Goal: Task Accomplishment & Management: Complete application form

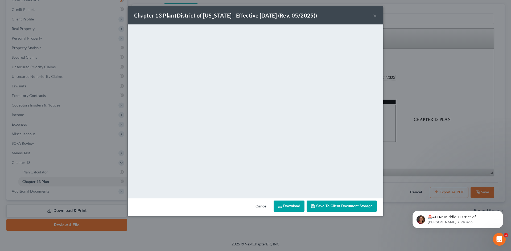
click at [376, 18] on button "×" at bounding box center [375, 15] width 4 height 6
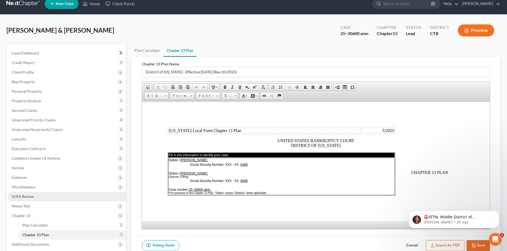
scroll to position [34, 0]
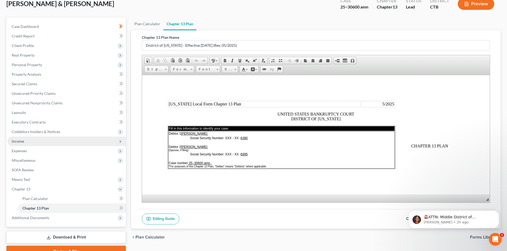
click at [60, 141] on span "Income" at bounding box center [66, 142] width 118 height 10
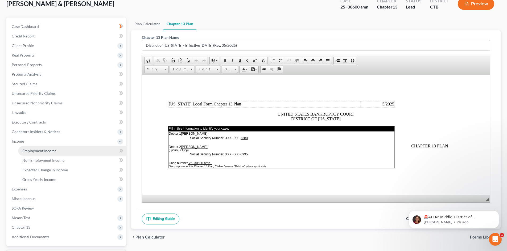
click at [55, 152] on span "Employment Income" at bounding box center [39, 151] width 34 height 5
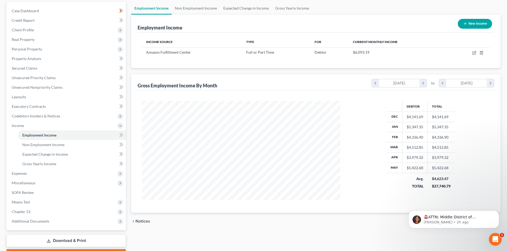
scroll to position [53, 0]
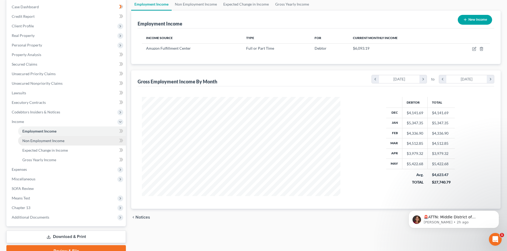
click at [66, 140] on link "Non Employment Income" at bounding box center [72, 141] width 108 height 10
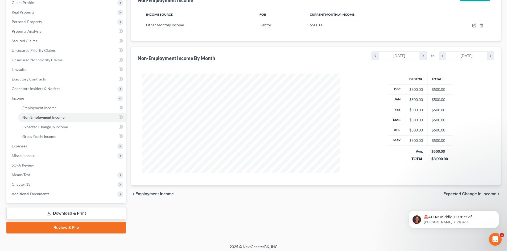
scroll to position [79, 0]
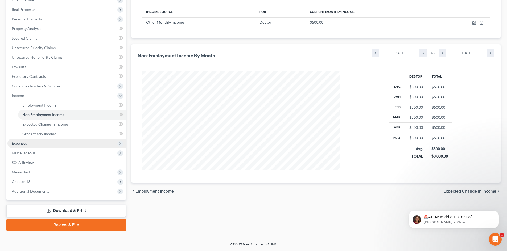
click at [37, 146] on span "Expenses" at bounding box center [66, 144] width 118 height 10
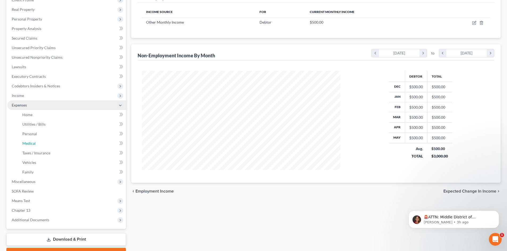
click at [37, 146] on link "Medical" at bounding box center [72, 144] width 108 height 10
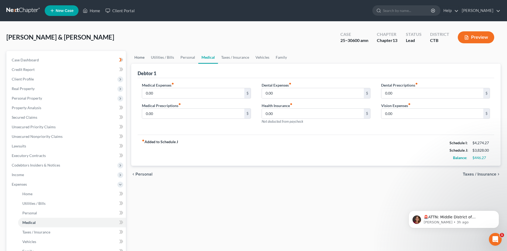
click at [137, 60] on link "Home" at bounding box center [139, 57] width 16 height 13
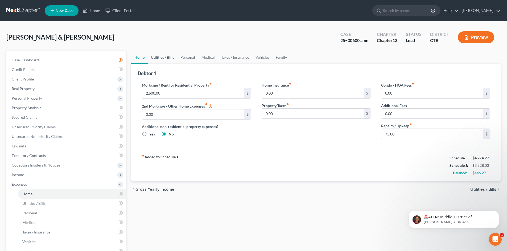
click at [159, 58] on link "Utilities / Bills" at bounding box center [163, 57] width 30 height 13
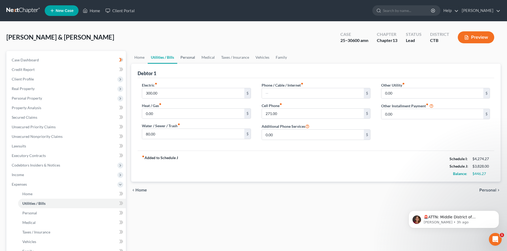
click at [186, 57] on link "Personal" at bounding box center [187, 57] width 21 height 13
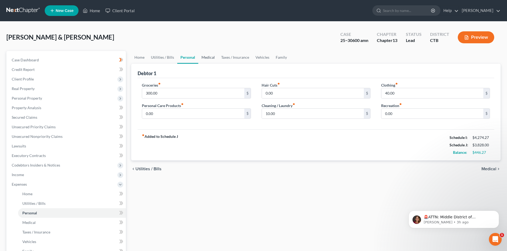
click at [202, 59] on link "Medical" at bounding box center [208, 57] width 20 height 13
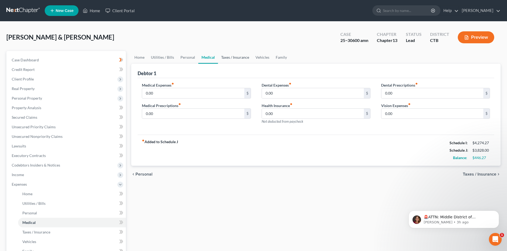
click at [224, 58] on link "Taxes / Insurance" at bounding box center [235, 57] width 34 height 13
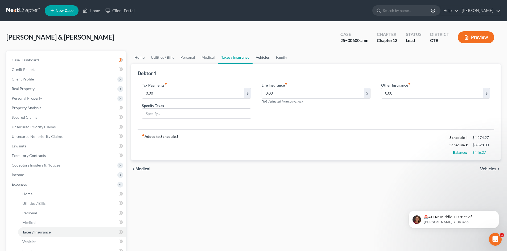
click at [265, 57] on link "Vehicles" at bounding box center [262, 57] width 20 height 13
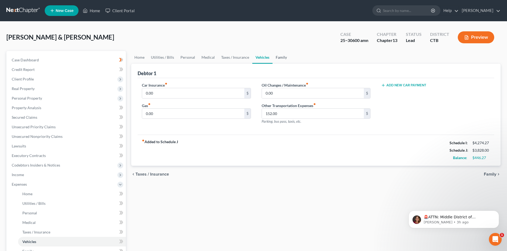
click at [274, 58] on link "Family" at bounding box center [281, 57] width 18 height 13
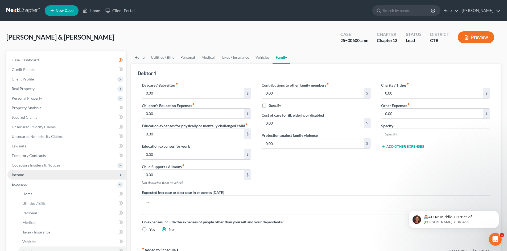
click at [20, 175] on span "Income" at bounding box center [18, 175] width 12 height 5
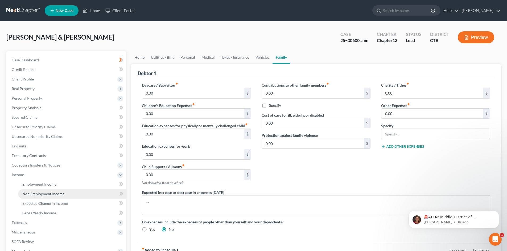
click at [30, 193] on span "Non Employment Income" at bounding box center [43, 194] width 42 height 5
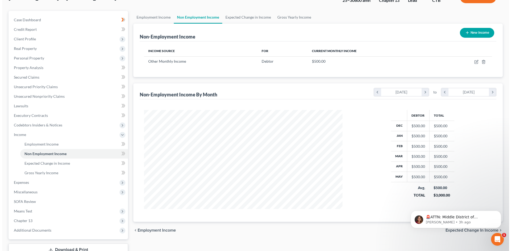
scroll to position [26, 0]
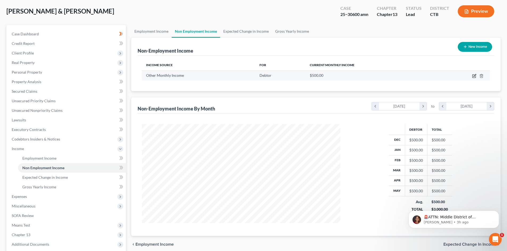
click at [474, 75] on icon "button" at bounding box center [473, 76] width 3 height 3
select select "13"
select select "0"
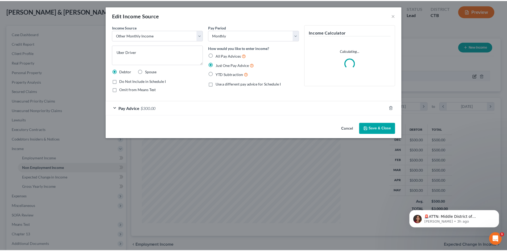
scroll to position [100, 211]
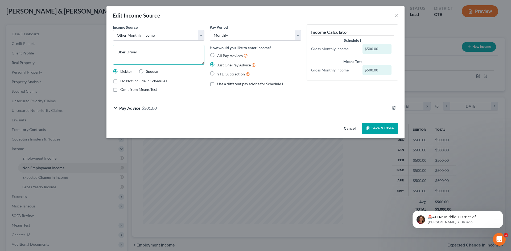
drag, startPoint x: 148, startPoint y: 53, endPoint x: 112, endPoint y: 46, distance: 36.3
click at [112, 46] on div "Income Source * Select Unemployment Disability (from employer) Pension Retireme…" at bounding box center [158, 60] width 97 height 72
click at [146, 72] on label "Spouse" at bounding box center [152, 71] width 12 height 5
click at [148, 72] on input "Spouse" at bounding box center [149, 70] width 3 height 3
radio input "true"
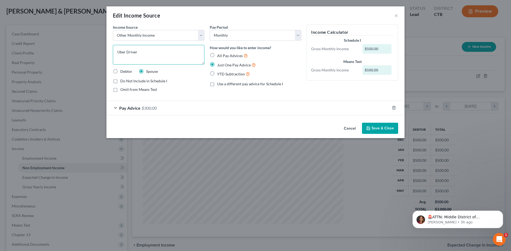
drag, startPoint x: 143, startPoint y: 52, endPoint x: 101, endPoint y: 43, distance: 42.4
click at [101, 43] on div "Edit Income Source × Income Source * Select Unemployment Disability (from emplo…" at bounding box center [255, 125] width 511 height 251
type textarea "Lyft Driver"
click at [127, 107] on span "Pay Advice" at bounding box center [129, 108] width 21 height 5
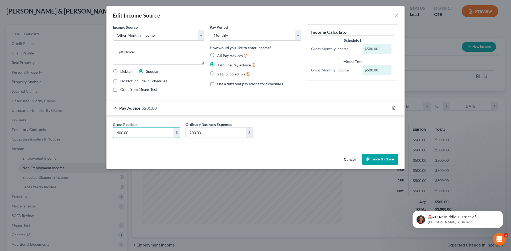
type input "400.00"
type input "80.00"
click at [370, 159] on icon "button" at bounding box center [367, 159] width 3 height 3
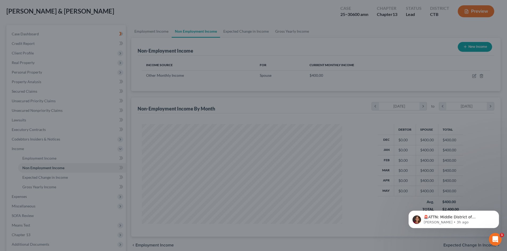
scroll to position [265836, 265726]
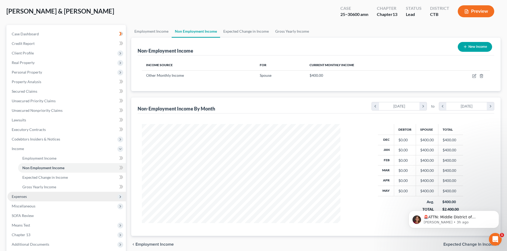
click at [18, 197] on span "Expenses" at bounding box center [19, 196] width 15 height 5
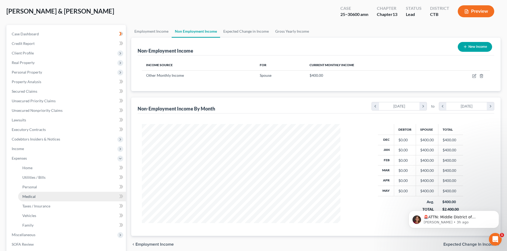
click at [22, 197] on link "Medical" at bounding box center [72, 197] width 108 height 10
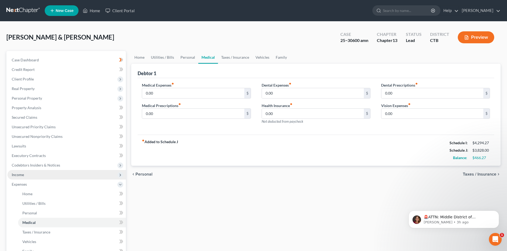
click at [21, 174] on span "Income" at bounding box center [18, 175] width 12 height 5
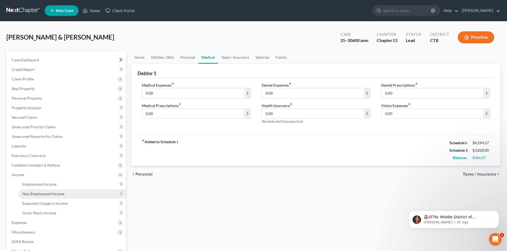
click at [31, 193] on span "Non Employment Income" at bounding box center [43, 194] width 42 height 5
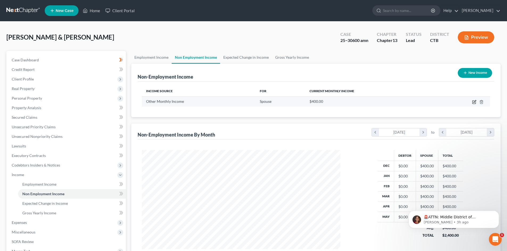
click at [476, 102] on icon "button" at bounding box center [474, 102] width 4 height 4
select select "13"
select select "0"
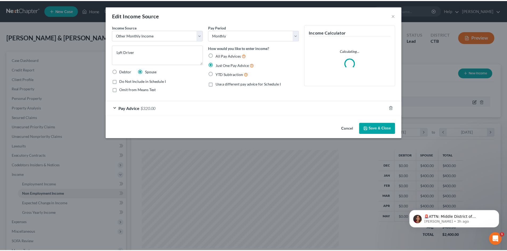
scroll to position [100, 211]
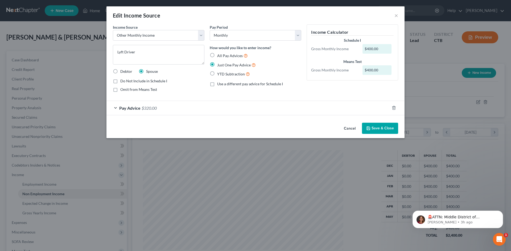
click at [116, 109] on div "Pay Advice $320.00" at bounding box center [247, 108] width 283 height 14
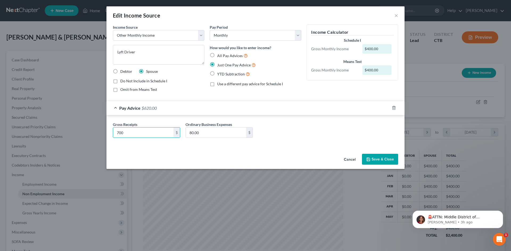
type input "700"
type input "100.00"
click at [381, 161] on button "Save & Close" at bounding box center [380, 159] width 36 height 11
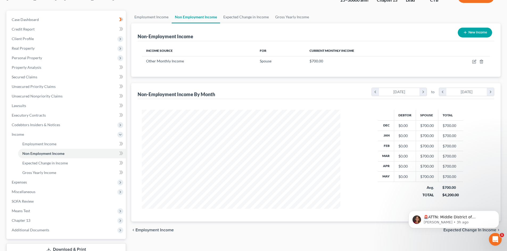
scroll to position [79, 0]
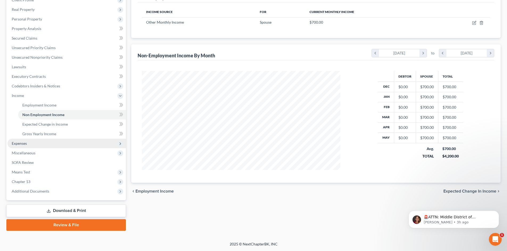
click at [21, 143] on span "Expenses" at bounding box center [19, 143] width 15 height 5
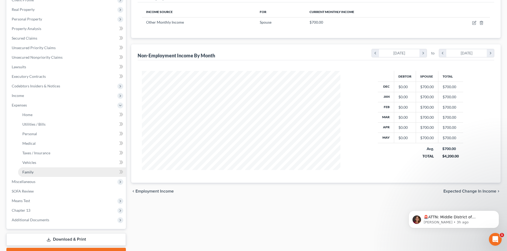
click at [31, 171] on span "Family" at bounding box center [27, 172] width 11 height 5
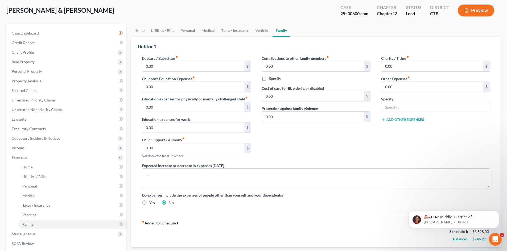
scroll to position [80, 0]
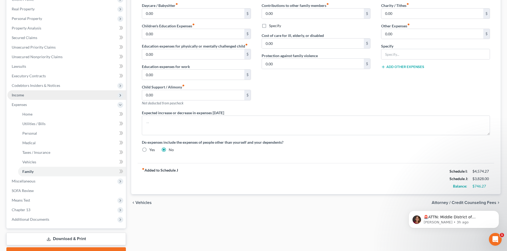
click at [22, 96] on span "Income" at bounding box center [18, 95] width 12 height 5
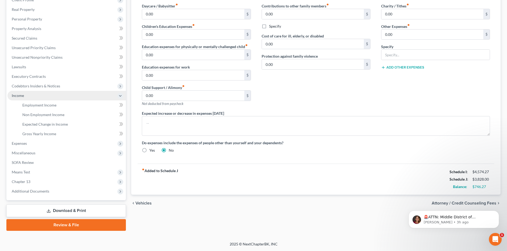
scroll to position [79, 0]
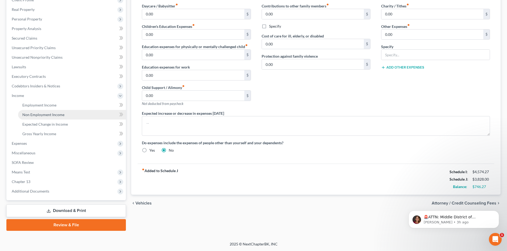
click at [32, 114] on span "Non Employment Income" at bounding box center [43, 114] width 42 height 5
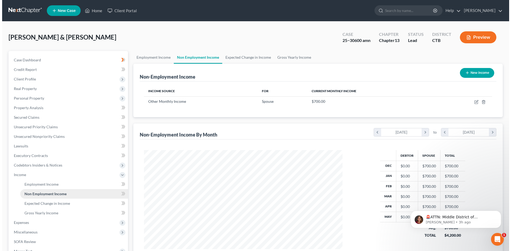
scroll to position [99, 209]
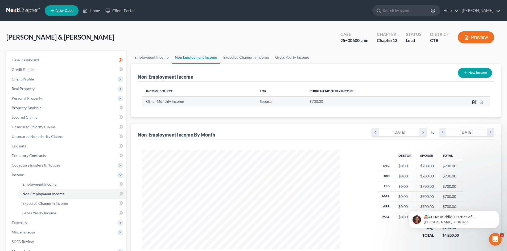
click at [474, 101] on icon "button" at bounding box center [474, 102] width 4 height 4
select select "13"
select select "0"
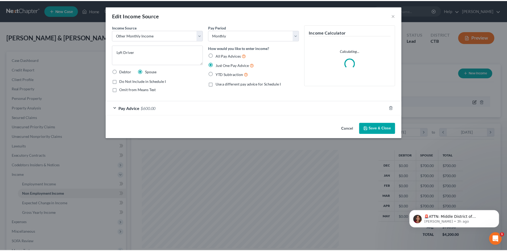
scroll to position [100, 211]
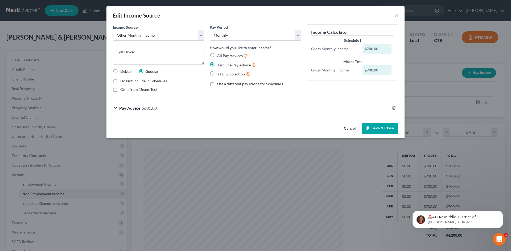
click at [116, 108] on div "Pay Advice $600.00" at bounding box center [247, 108] width 283 height 14
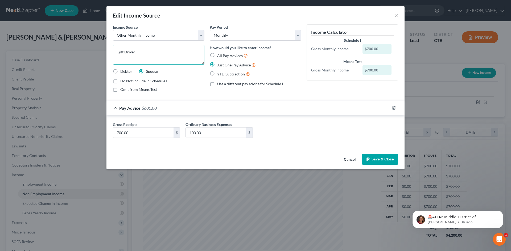
click at [116, 52] on textarea "Lyft Driver" at bounding box center [158, 55] width 91 height 20
type textarea "Uber/Lyft Driver"
click at [190, 133] on input "100.00" at bounding box center [216, 133] width 60 height 10
type input "200"
click at [116, 133] on input "700.00" at bounding box center [143, 133] width 60 height 10
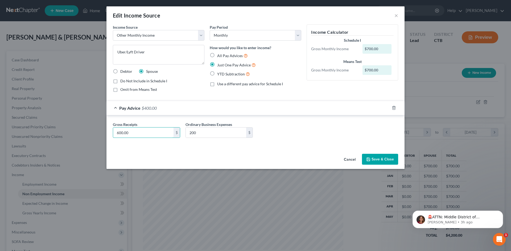
type input "600.00"
click at [379, 161] on button "Save & Close" at bounding box center [380, 159] width 36 height 11
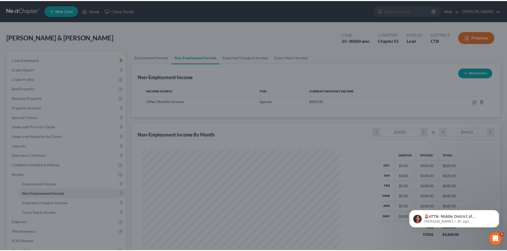
scroll to position [265836, 265726]
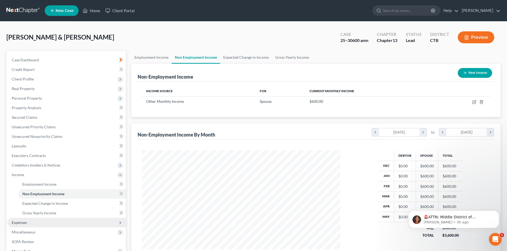
click at [24, 224] on span "Expenses" at bounding box center [19, 222] width 15 height 5
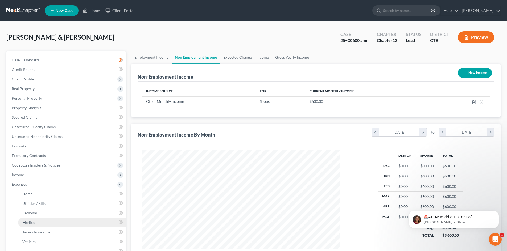
click at [25, 223] on span "Medical" at bounding box center [28, 222] width 13 height 5
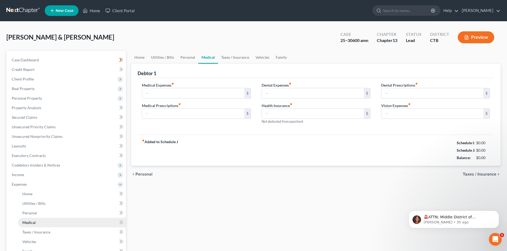
type input "0.00"
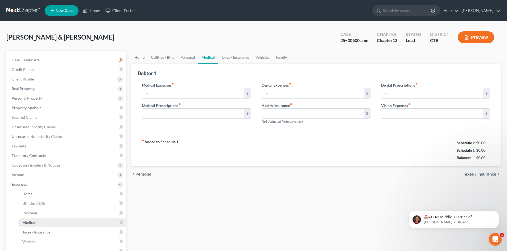
type input "0.00"
click at [22, 175] on span "Income" at bounding box center [18, 175] width 12 height 5
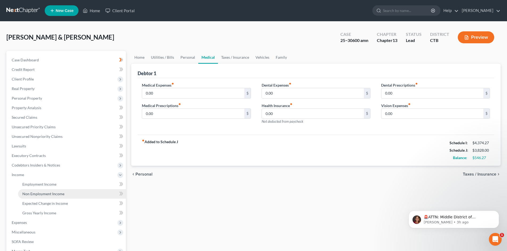
click at [32, 196] on span "Non Employment Income" at bounding box center [43, 194] width 42 height 5
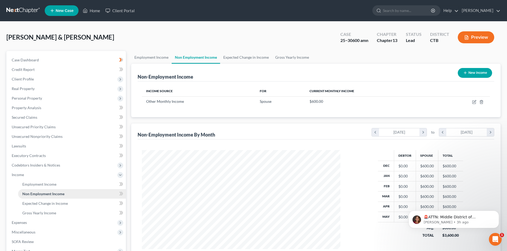
scroll to position [99, 209]
